Goal: Check status

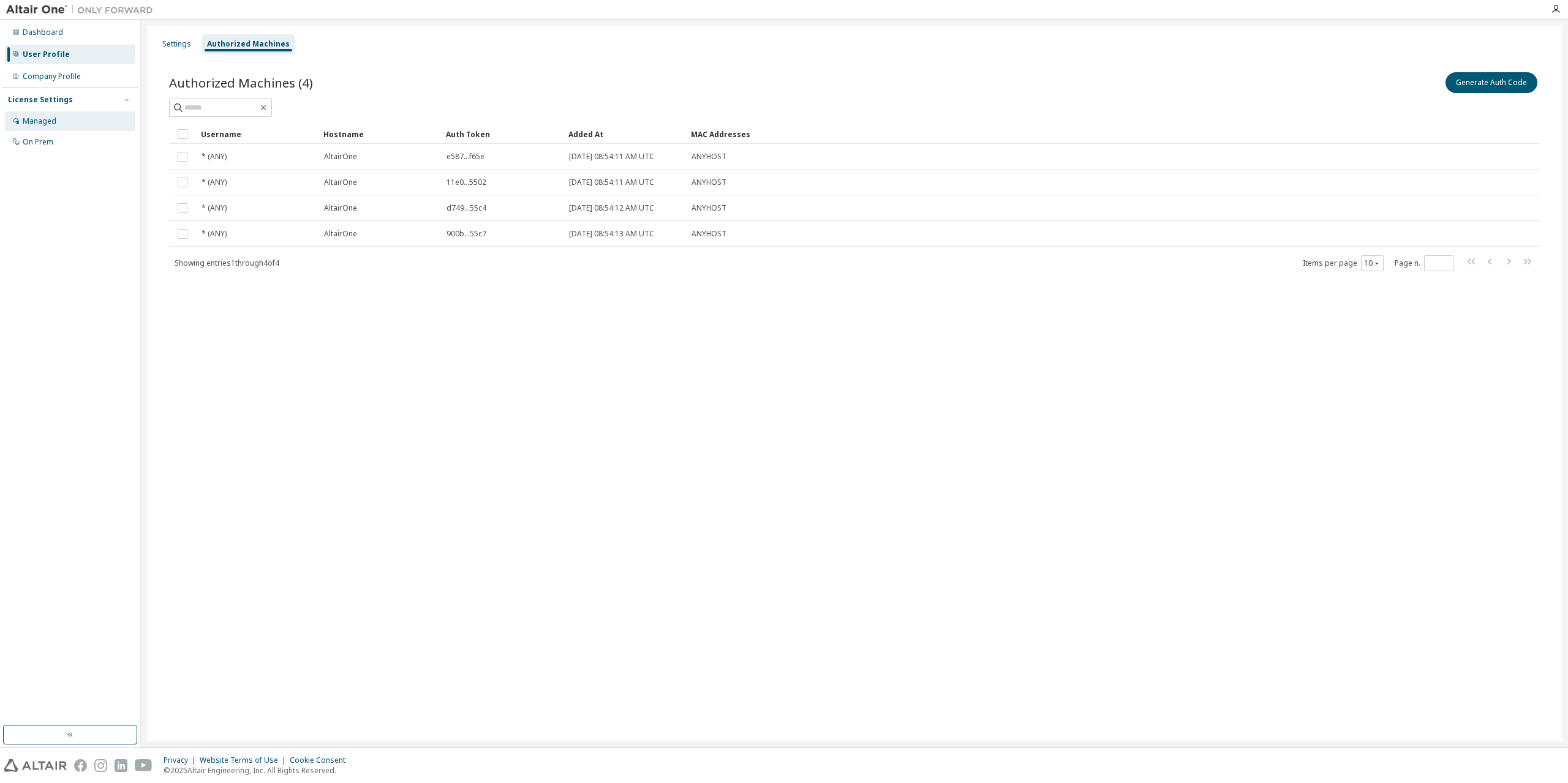
click at [71, 123] on div "Managed" at bounding box center [70, 121] width 131 height 19
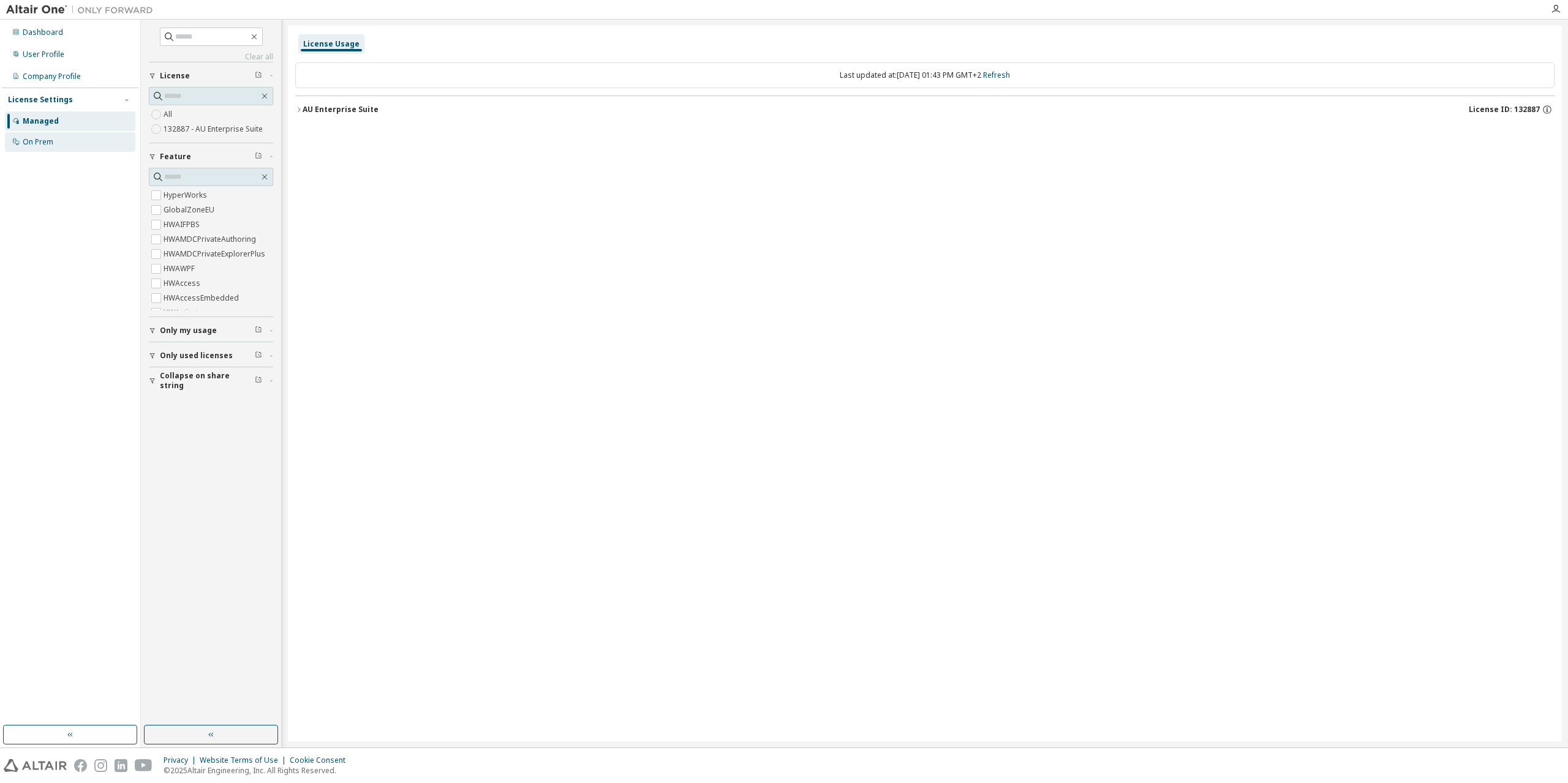
click at [60, 151] on div "On Prem" at bounding box center [70, 141] width 131 height 19
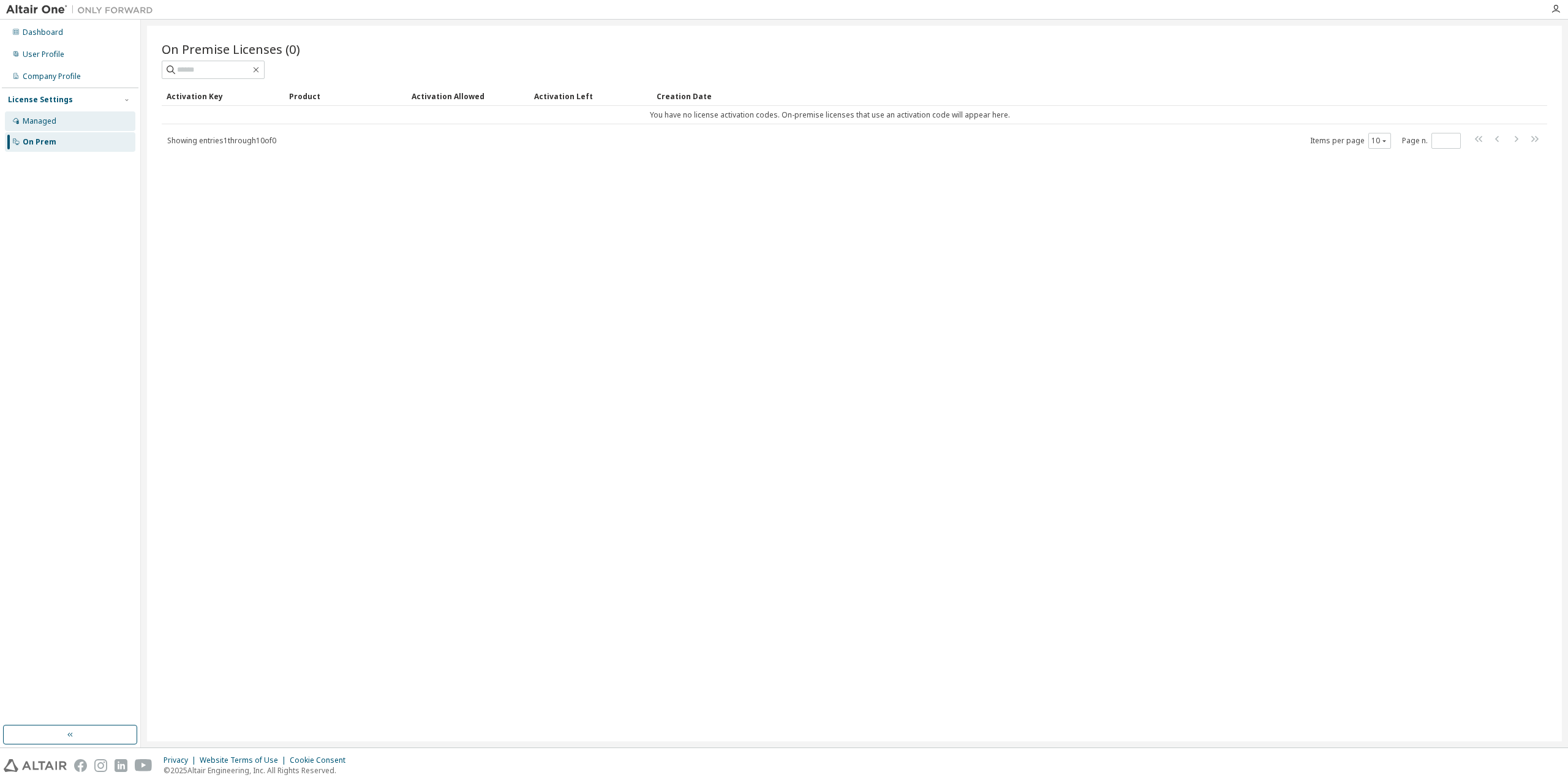
click at [57, 119] on div "Managed" at bounding box center [70, 121] width 131 height 19
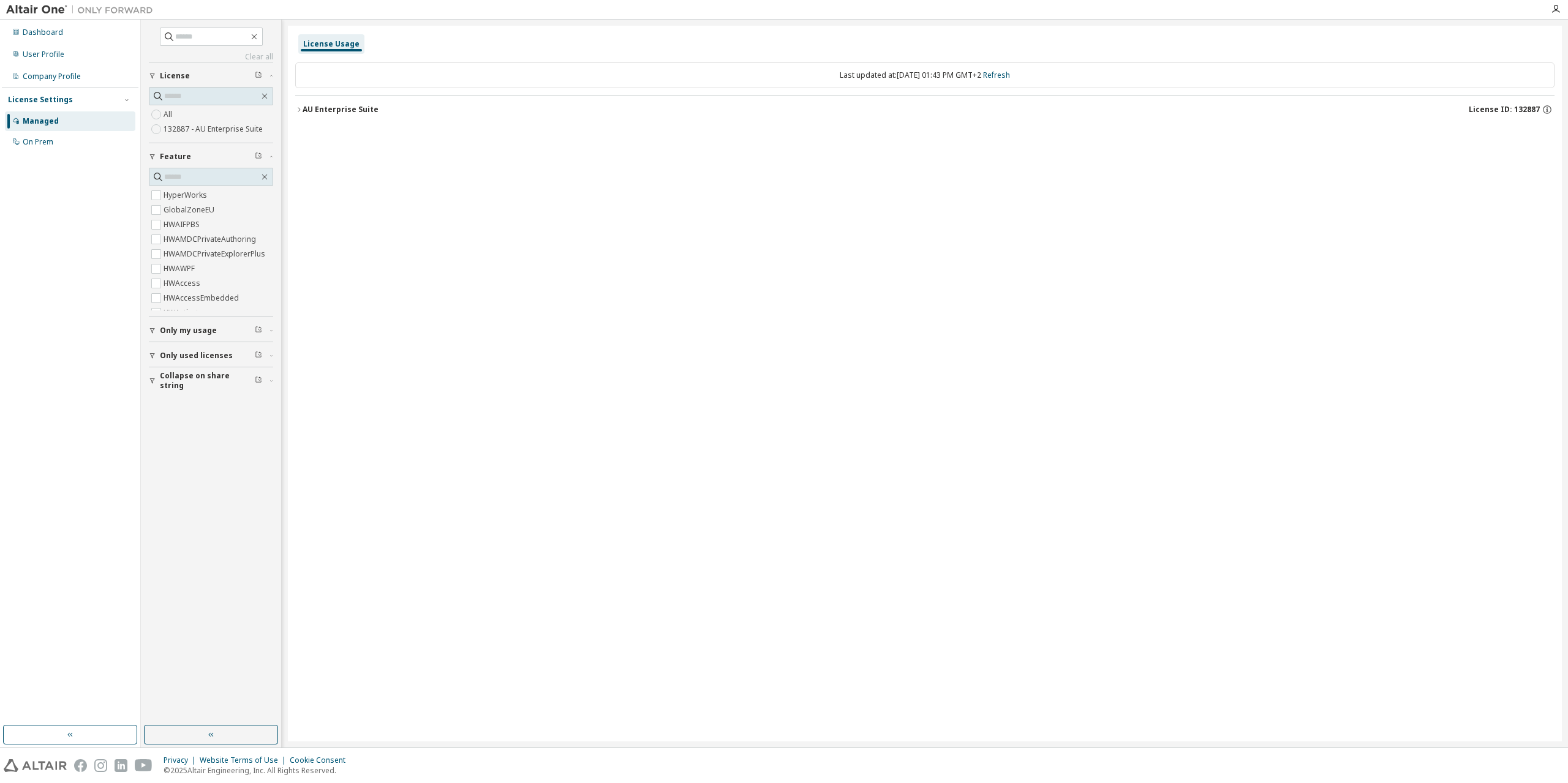
click at [203, 333] on span "Only my usage" at bounding box center [188, 331] width 57 height 10
click at [358, 116] on button "AU Enterprise Suite License ID: 132887" at bounding box center [925, 109] width 1259 height 27
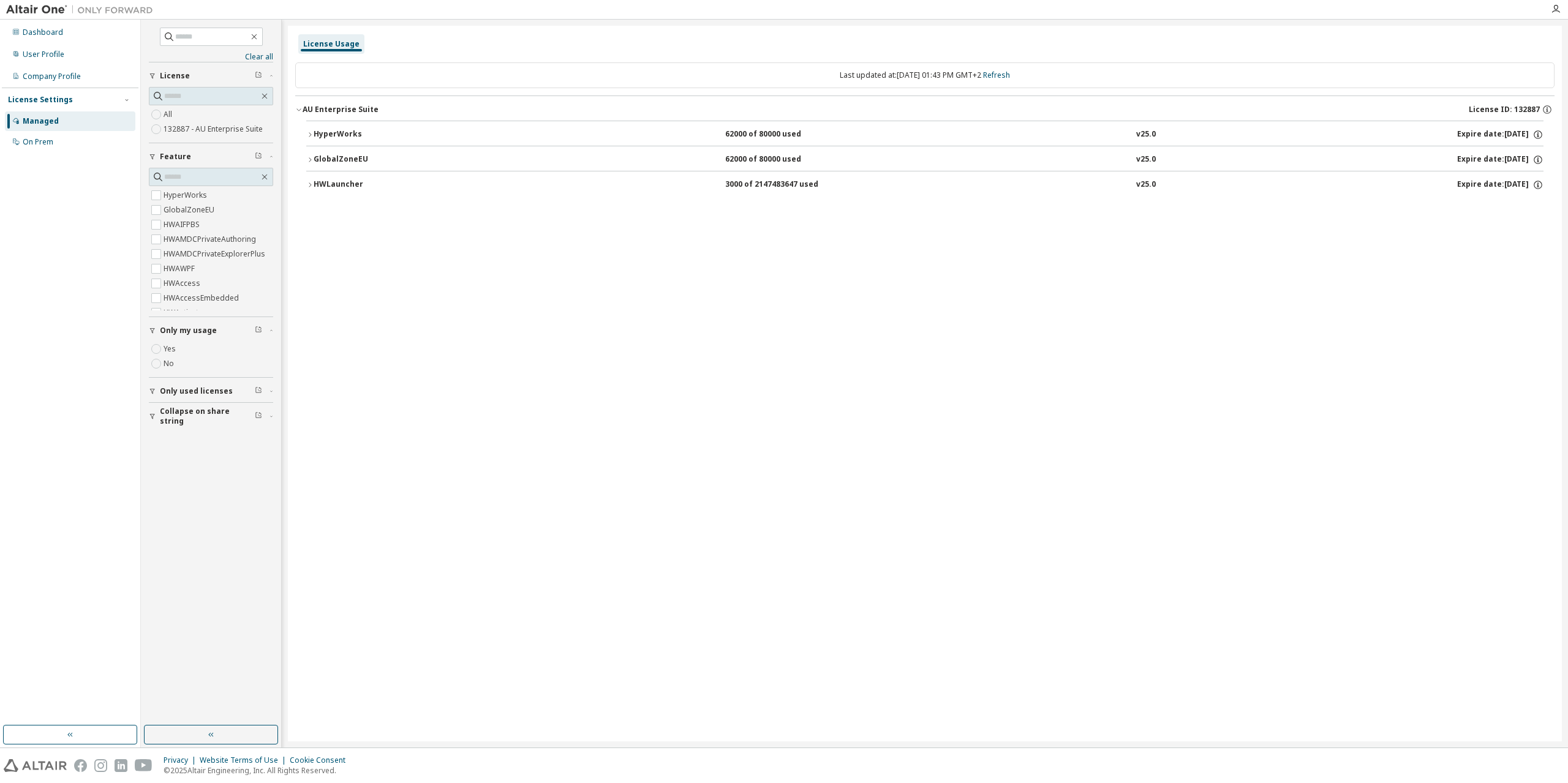
click at [313, 137] on button "HyperWorks 62000 of 80000 used v25.0 Expire date: [DATE]" at bounding box center [925, 135] width 1237 height 27
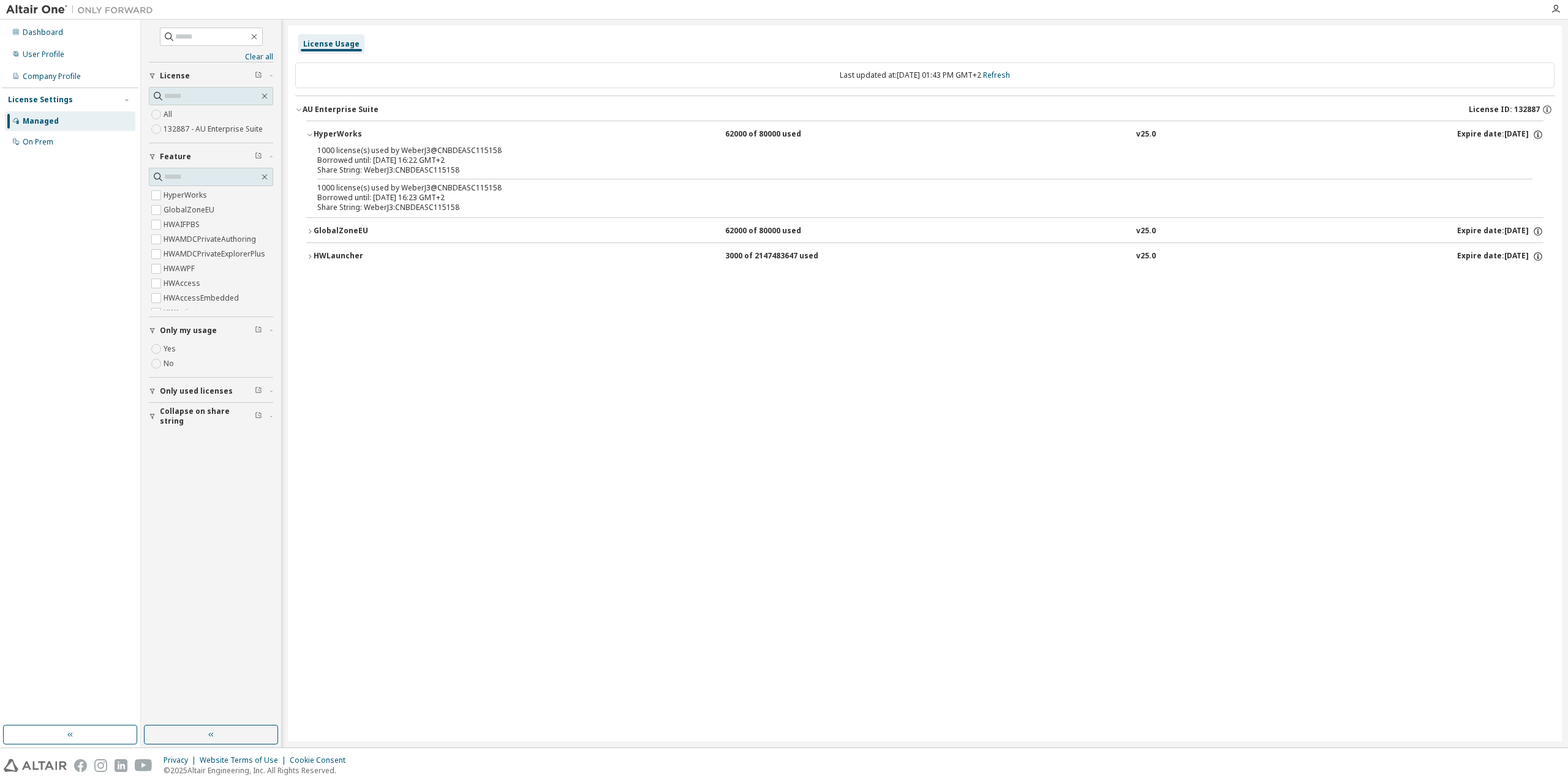
click at [313, 137] on div "HyperWorks" at bounding box center [368, 135] width 110 height 11
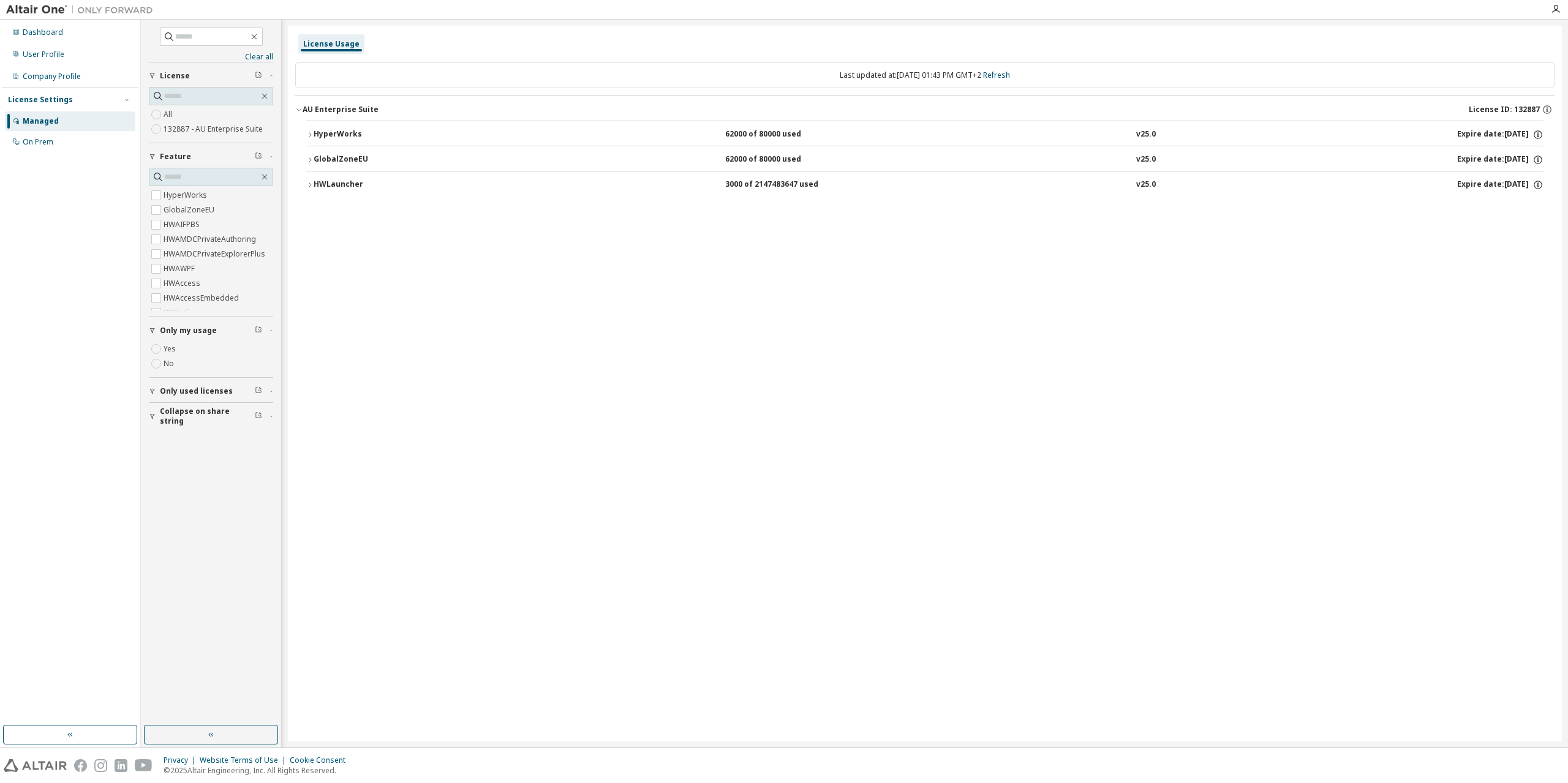
click at [311, 157] on icon "button" at bounding box center [309, 159] width 7 height 7
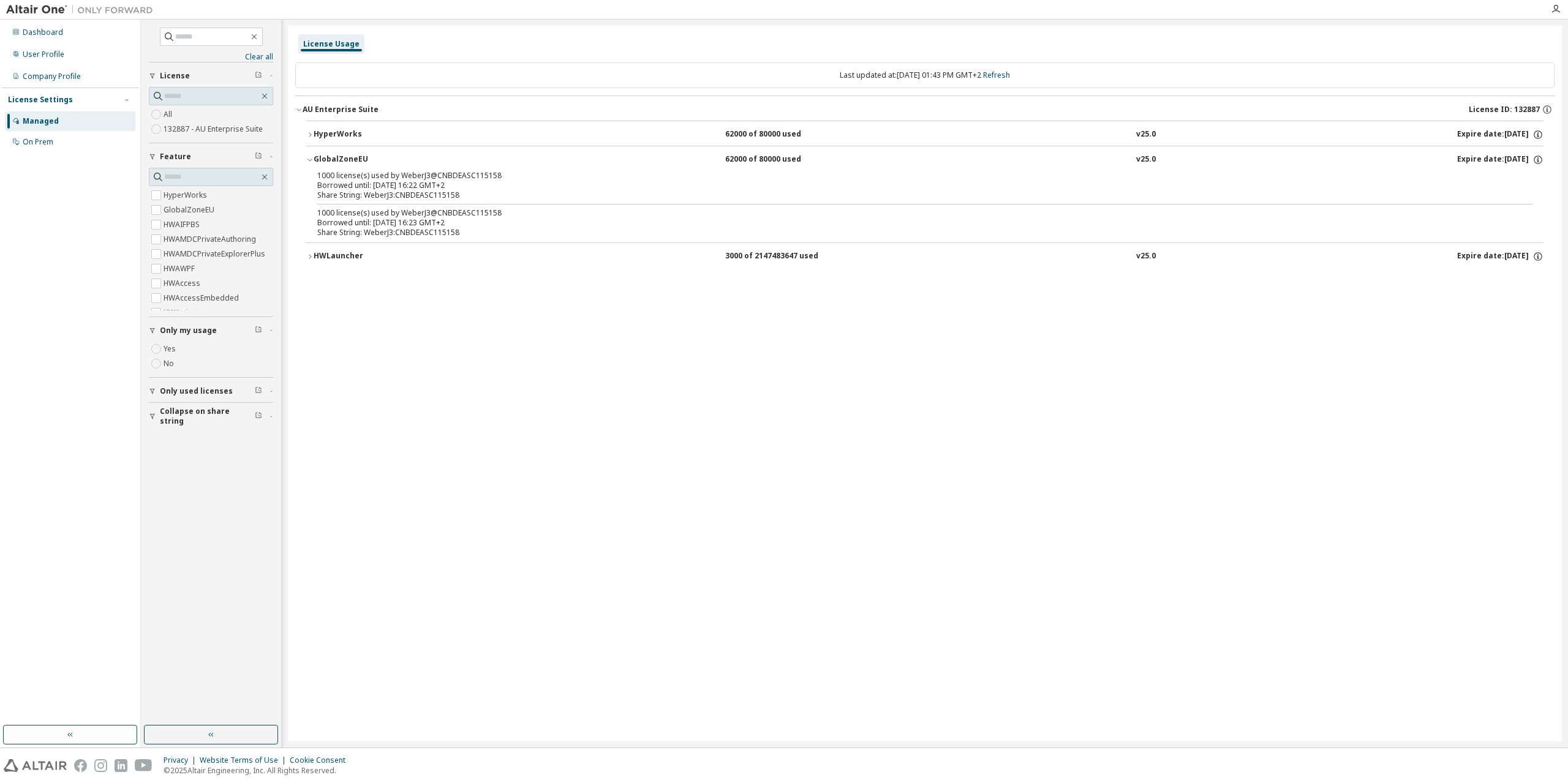
click at [311, 157] on icon "button" at bounding box center [309, 159] width 7 height 7
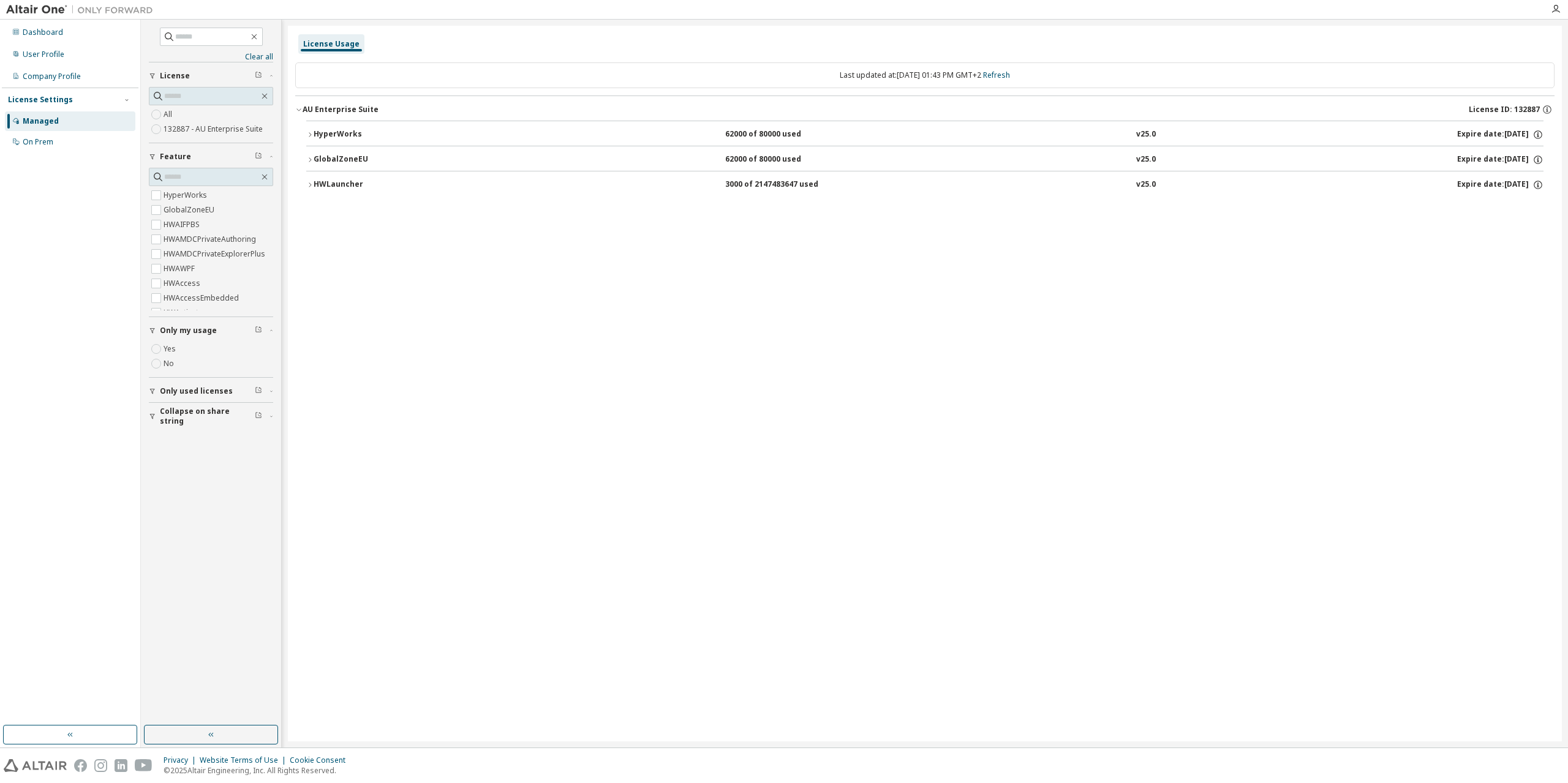
click at [314, 191] on button "HWLauncher 3000 of 2147483647 used v25.0 Expire date: [DATE]" at bounding box center [925, 185] width 1237 height 27
click at [314, 186] on div "HWLauncher" at bounding box center [368, 185] width 110 height 11
click at [40, 139] on div "On Prem" at bounding box center [38, 142] width 31 height 10
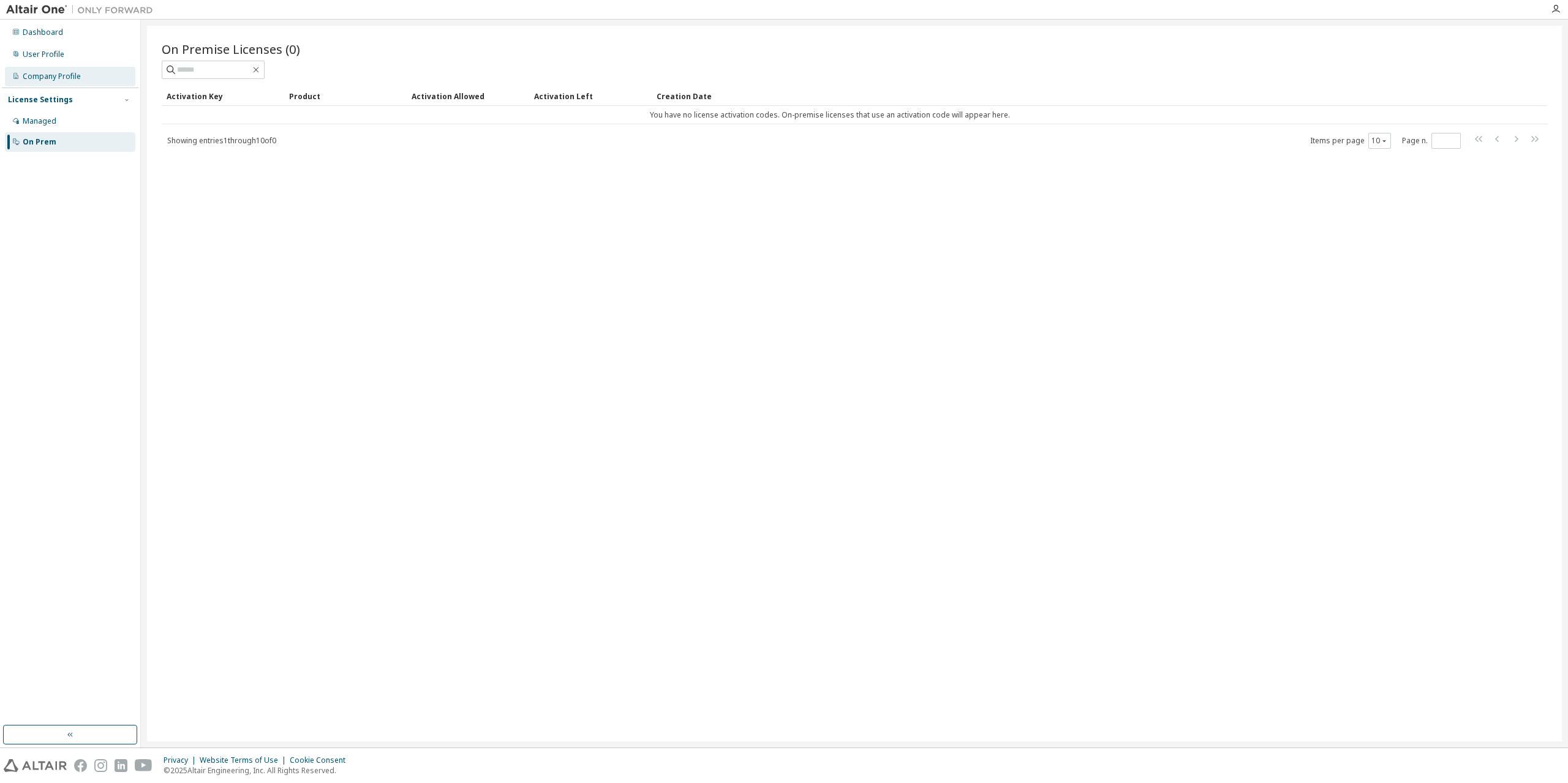
click at [58, 68] on div "Company Profile" at bounding box center [70, 76] width 131 height 19
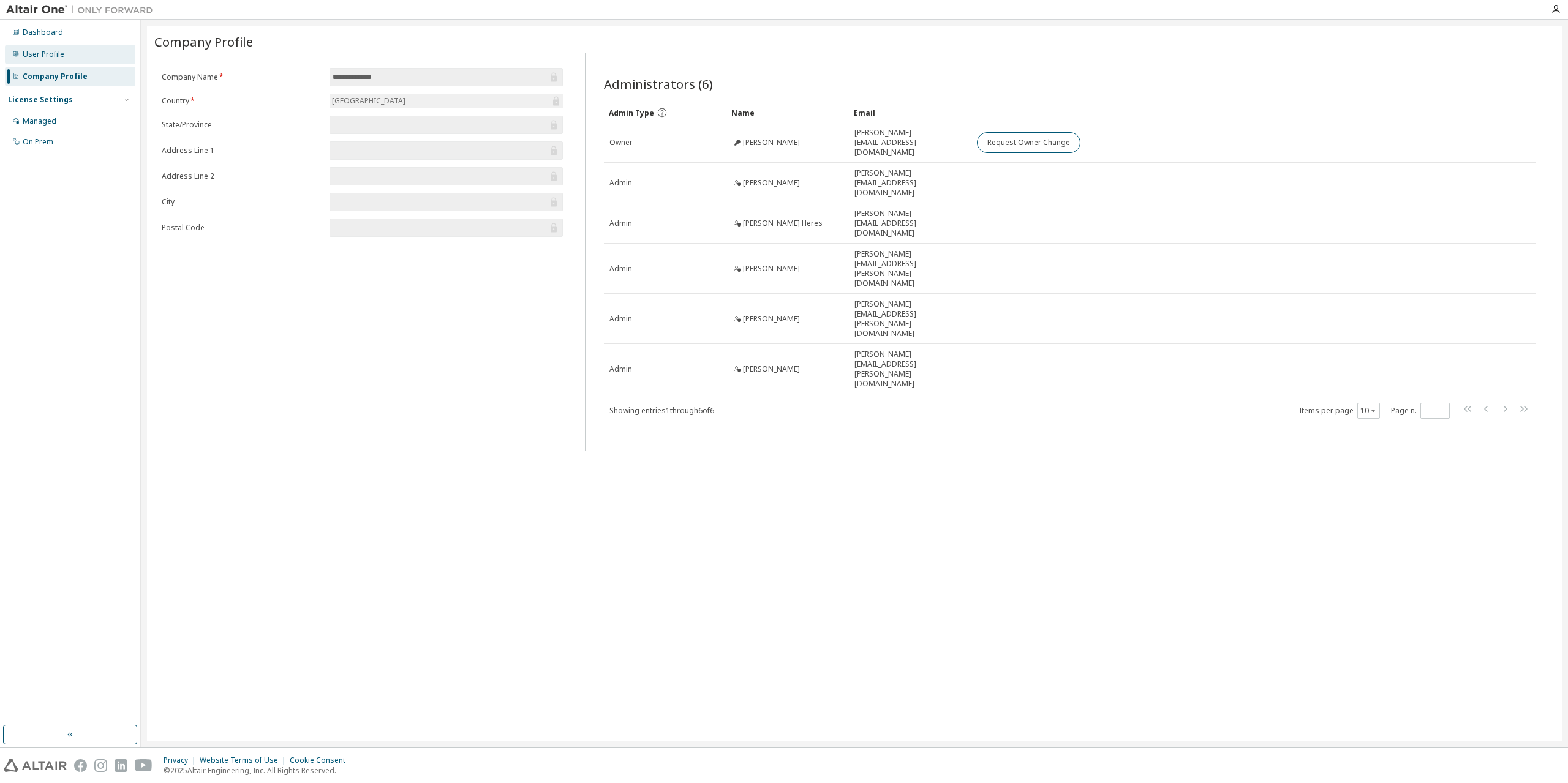
click at [57, 54] on div "User Profile" at bounding box center [43, 54] width 41 height 10
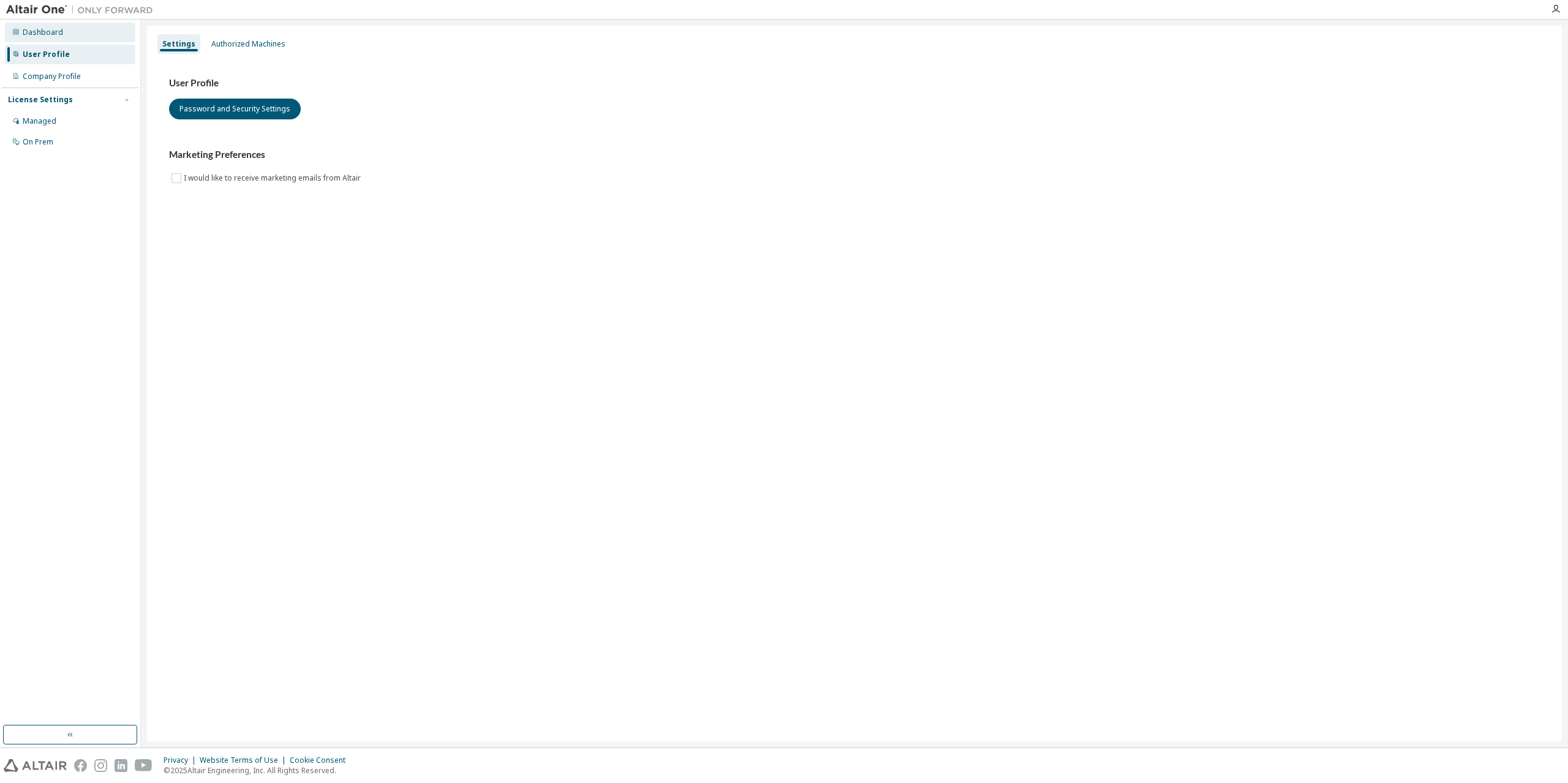
click at [52, 34] on div "Dashboard" at bounding box center [43, 32] width 41 height 10
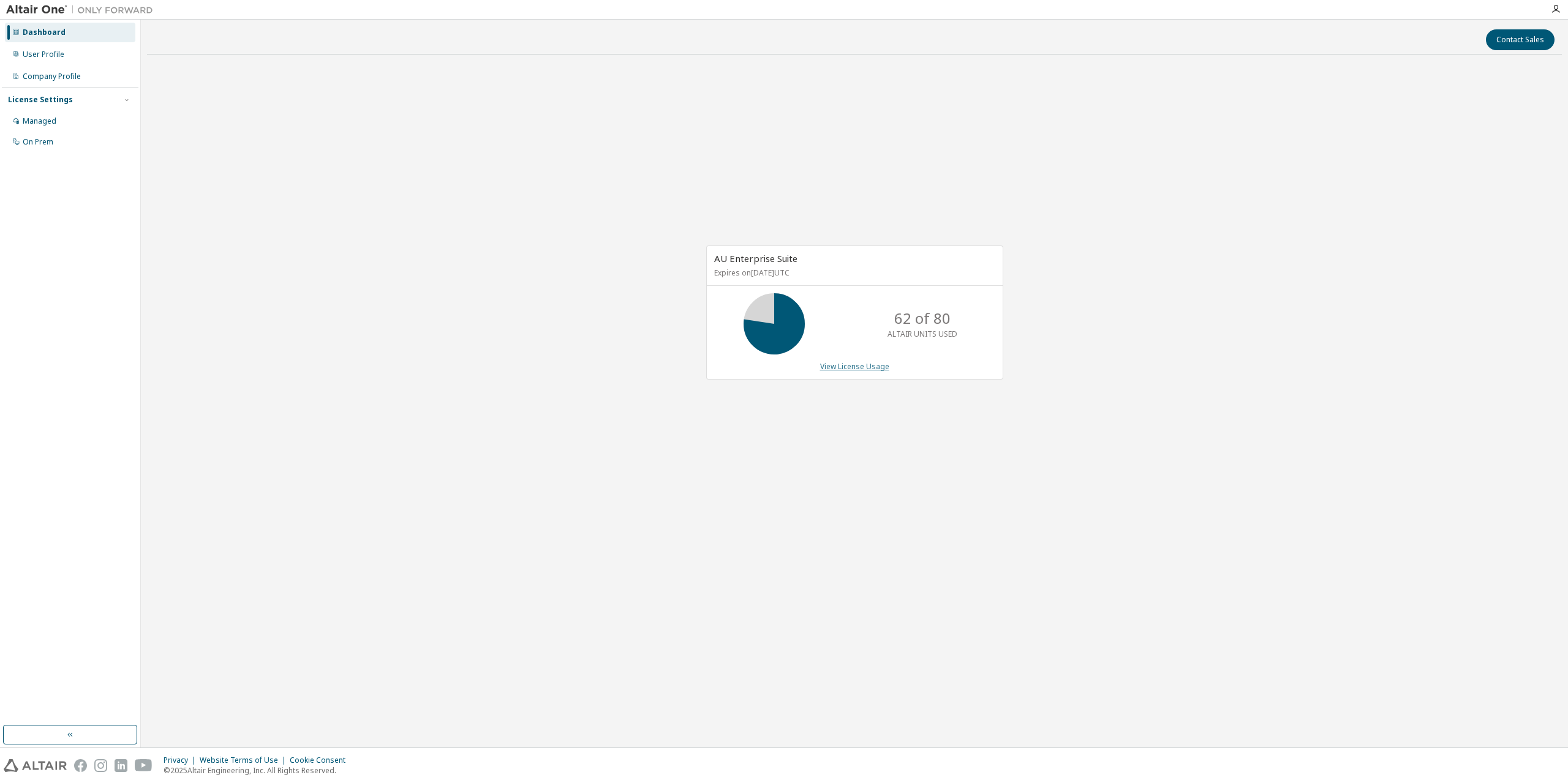
click at [857, 366] on link "View License Usage" at bounding box center [855, 367] width 69 height 11
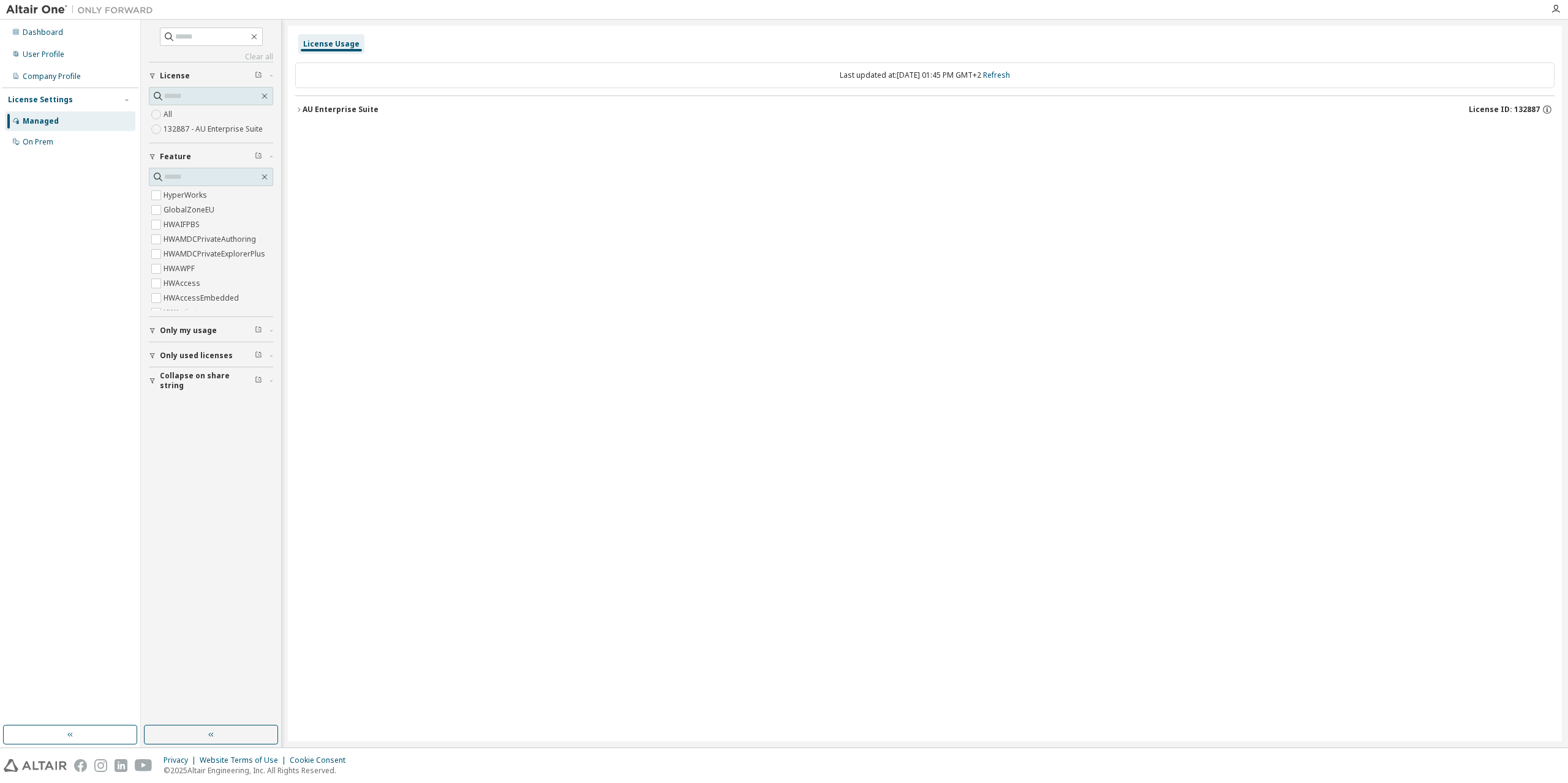
click at [317, 109] on div "AU Enterprise Suite" at bounding box center [341, 109] width 76 height 10
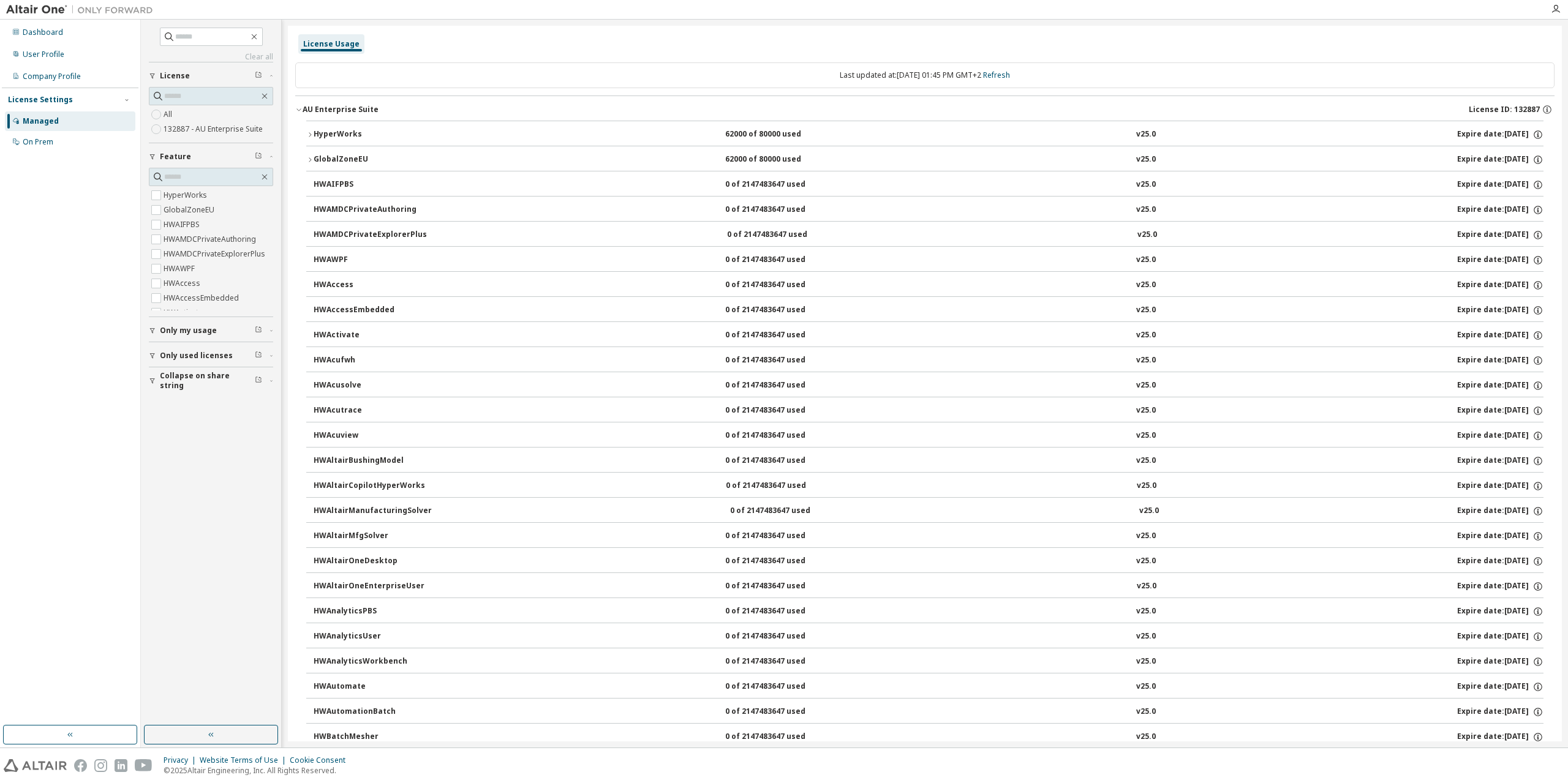
click at [317, 109] on div "AU Enterprise Suite" at bounding box center [341, 109] width 76 height 10
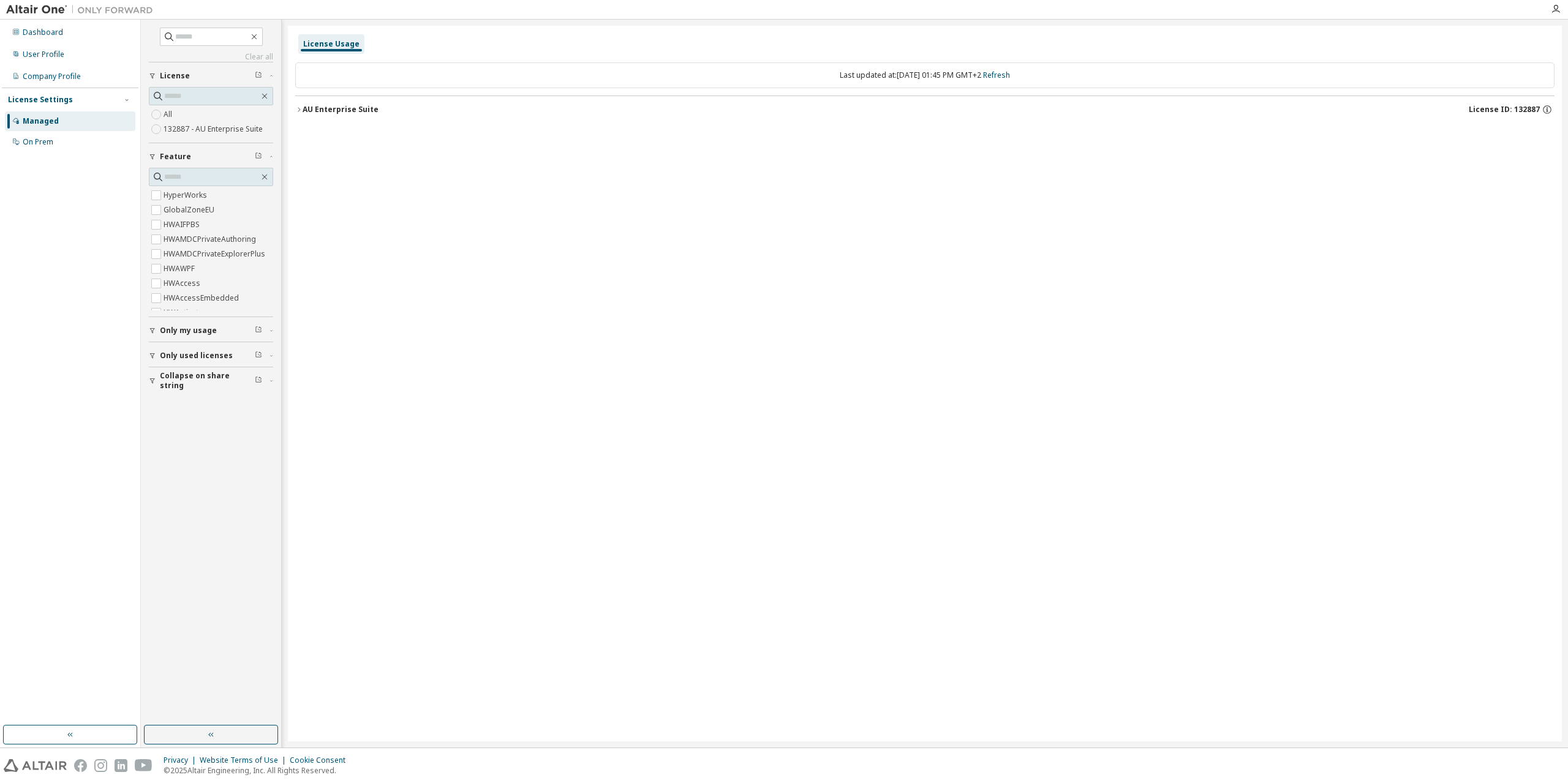
click at [601, 361] on div "License Usage Last updated at: [DATE] 01:45 PM GMT+2 Refresh AU Enterprise Suit…" at bounding box center [925, 384] width 1274 height 716
